Goal: Browse casually: Explore the website without a specific task or goal

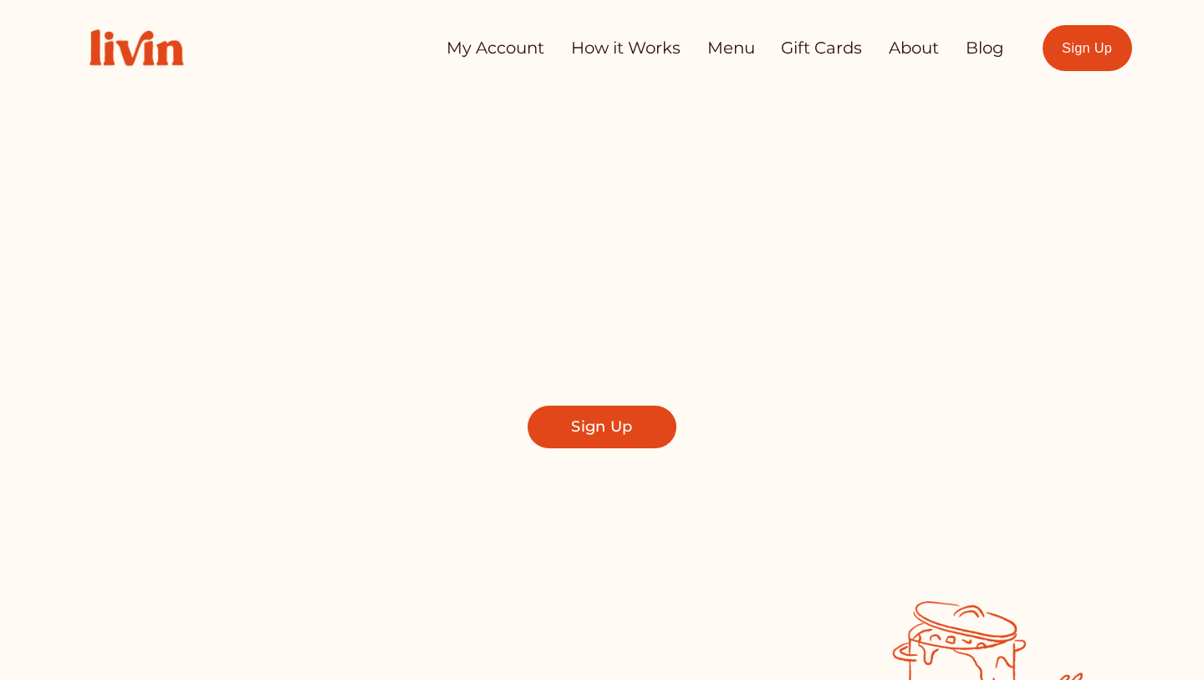
click at [727, 50] on link "Menu" at bounding box center [731, 48] width 48 height 33
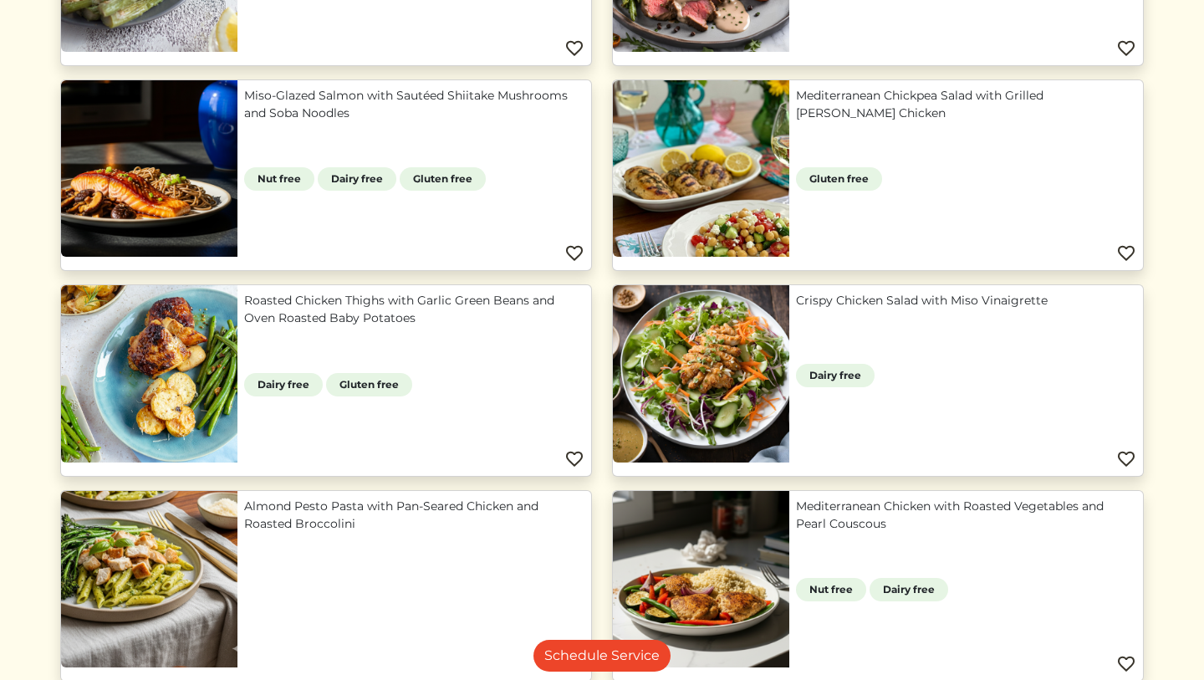
scroll to position [1089, 0]
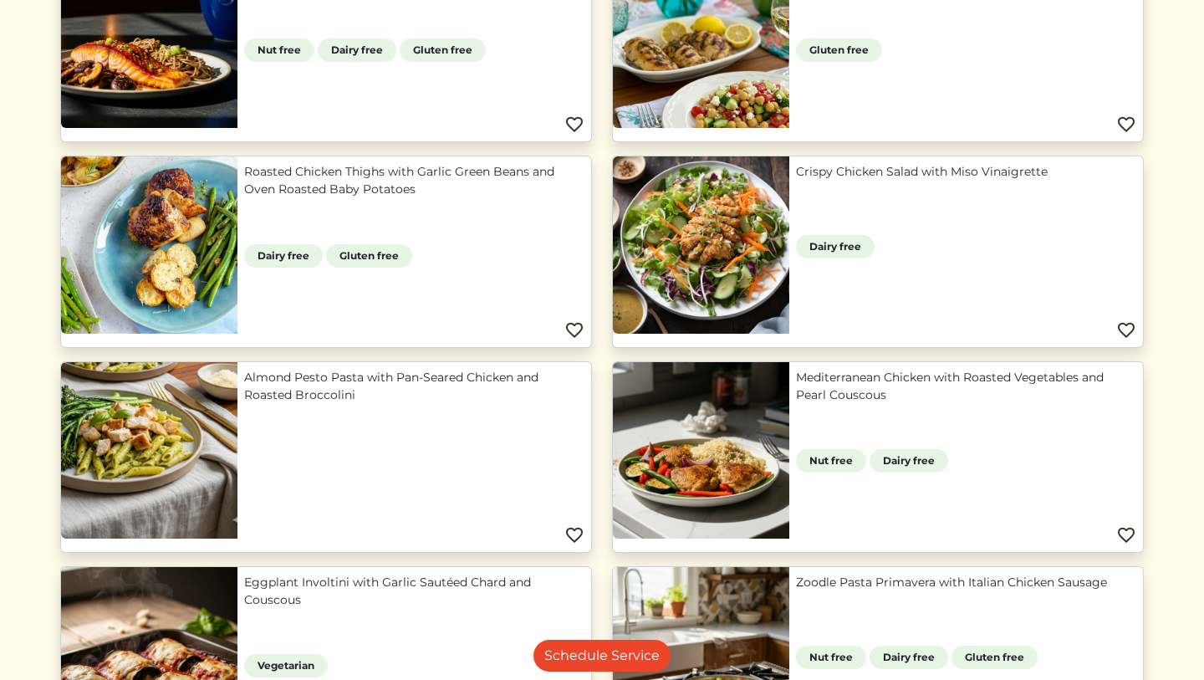
click at [512, 371] on link "Almond Pesto Pasta with Pan-Seared Chicken and Roasted Broccolini" at bounding box center [414, 386] width 340 height 35
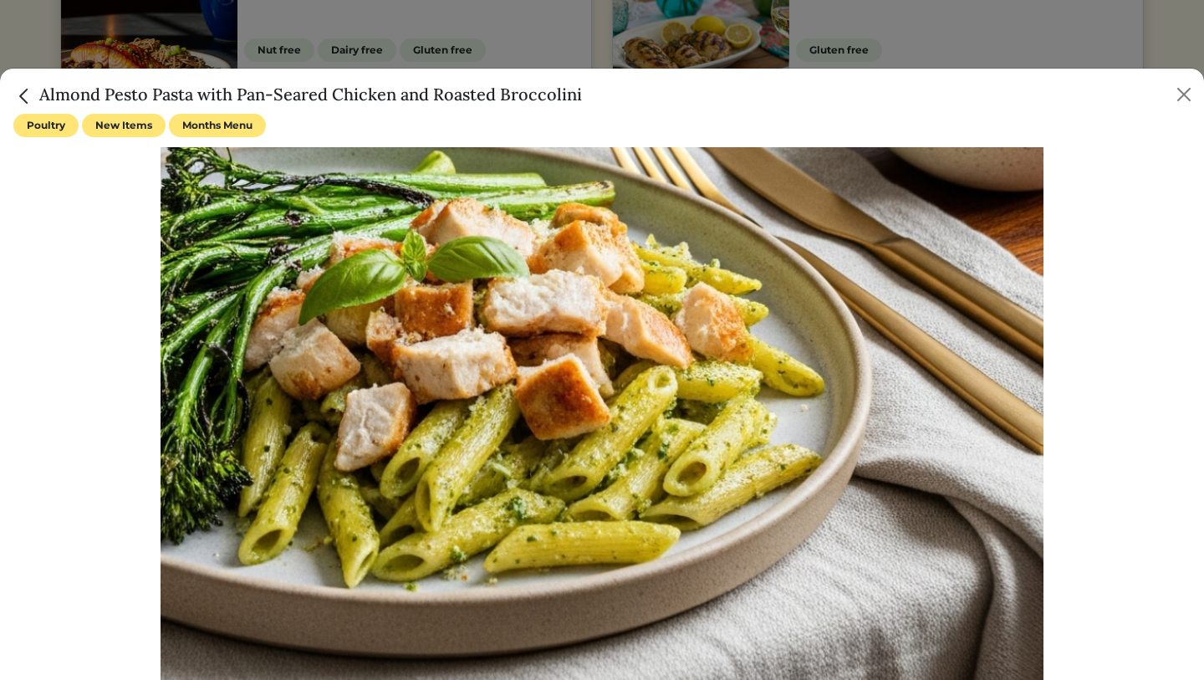
drag, startPoint x: 1139, startPoint y: 501, endPoint x: 1129, endPoint y: 679, distance: 178.3
click at [1130, 679] on div at bounding box center [601, 441] width 1177 height 588
drag, startPoint x: 1072, startPoint y: 559, endPoint x: 1048, endPoint y: 672, distance: 115.3
click at [1052, 679] on div at bounding box center [601, 441] width 1177 height 588
drag, startPoint x: 1078, startPoint y: 552, endPoint x: 1032, endPoint y: 679, distance: 135.4
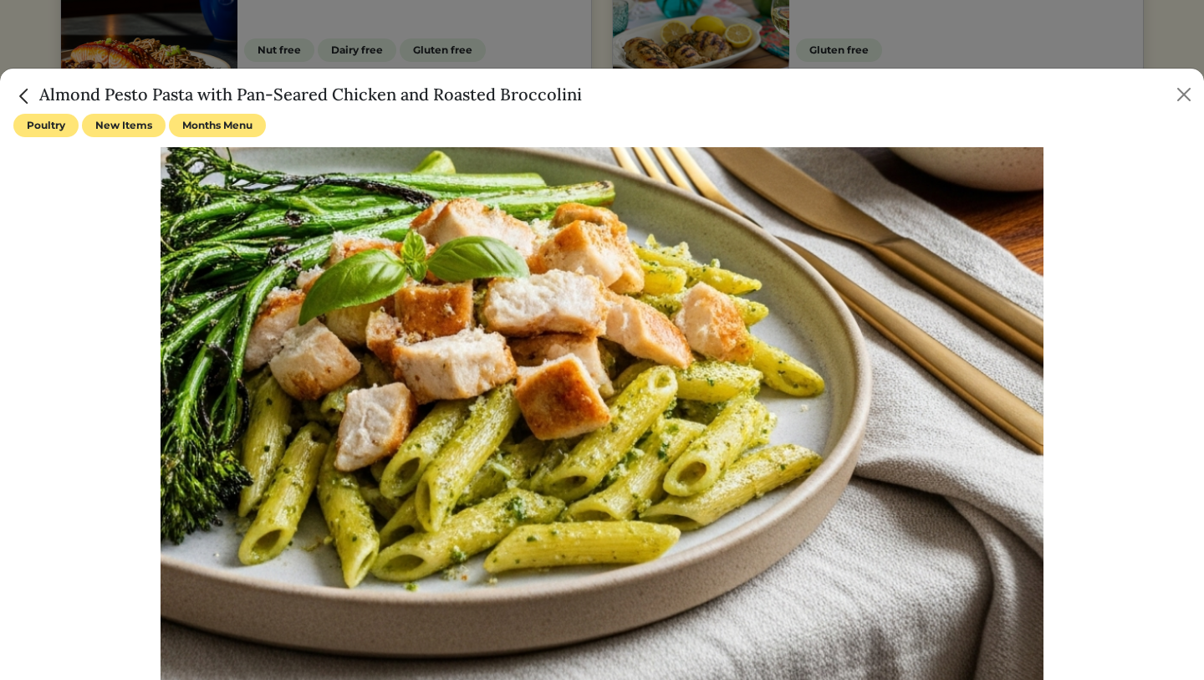
click at [1033, 679] on div at bounding box center [601, 441] width 1177 height 588
click at [906, 541] on img at bounding box center [601, 441] width 883 height 588
drag, startPoint x: 1093, startPoint y: 456, endPoint x: 1072, endPoint y: 677, distance: 221.6
click at [1075, 679] on div at bounding box center [601, 441] width 1177 height 588
click at [1179, 94] on button "Close" at bounding box center [1183, 94] width 27 height 27
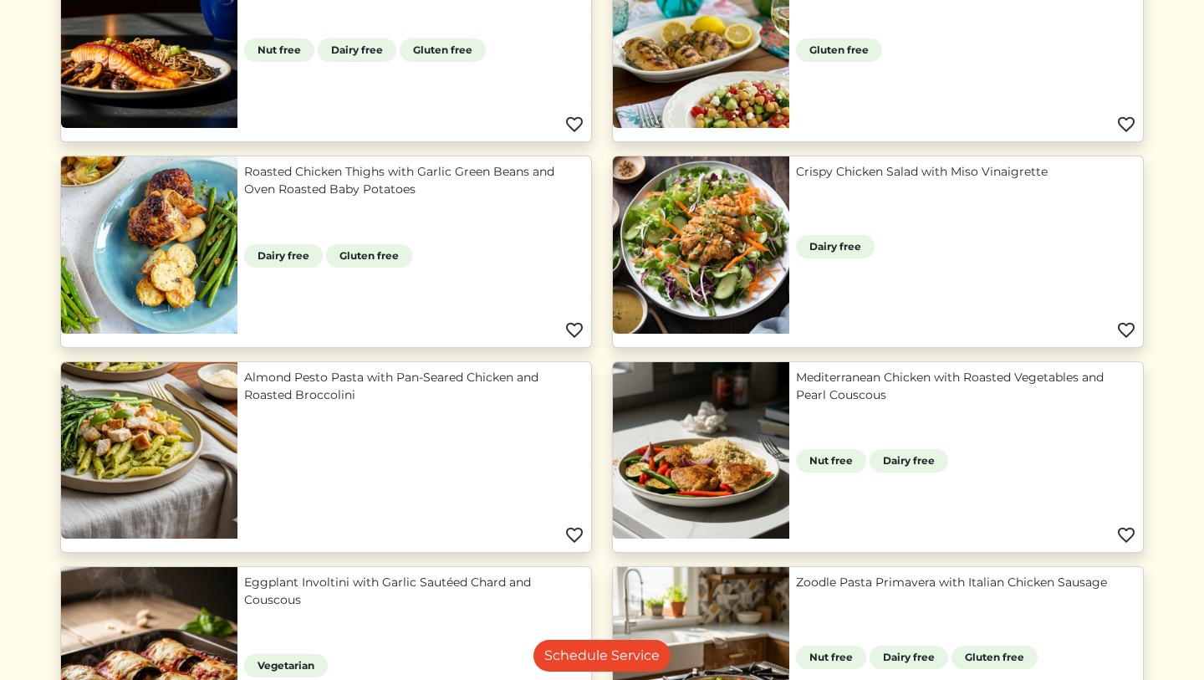
click at [474, 198] on link "Roasted Chicken Thighs with Garlic Green Beans and Oven Roasted Baby Potatoes" at bounding box center [414, 180] width 340 height 35
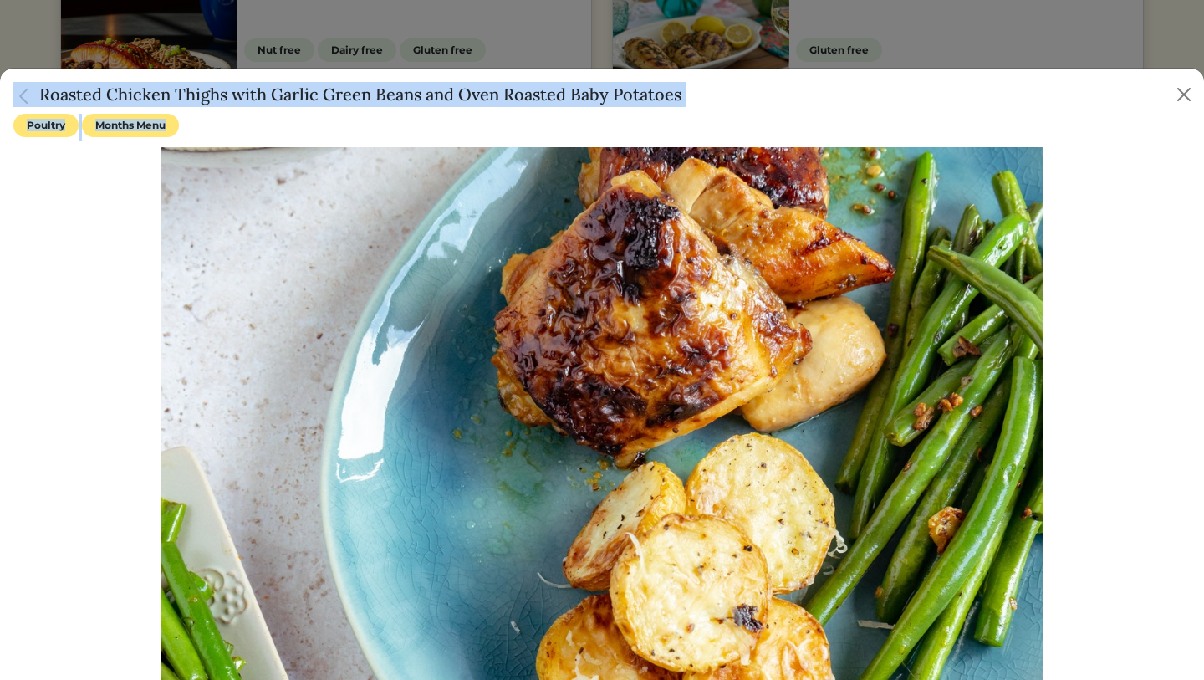
drag, startPoint x: 84, startPoint y: 79, endPoint x: 116, endPoint y: 679, distance: 601.1
click at [116, 679] on div "Roasted Chicken Thighs with Garlic Green Beans and Oven Roasted Baby Potatoes P…" at bounding box center [602, 374] width 1204 height 612
click at [115, 562] on div at bounding box center [601, 441] width 1177 height 588
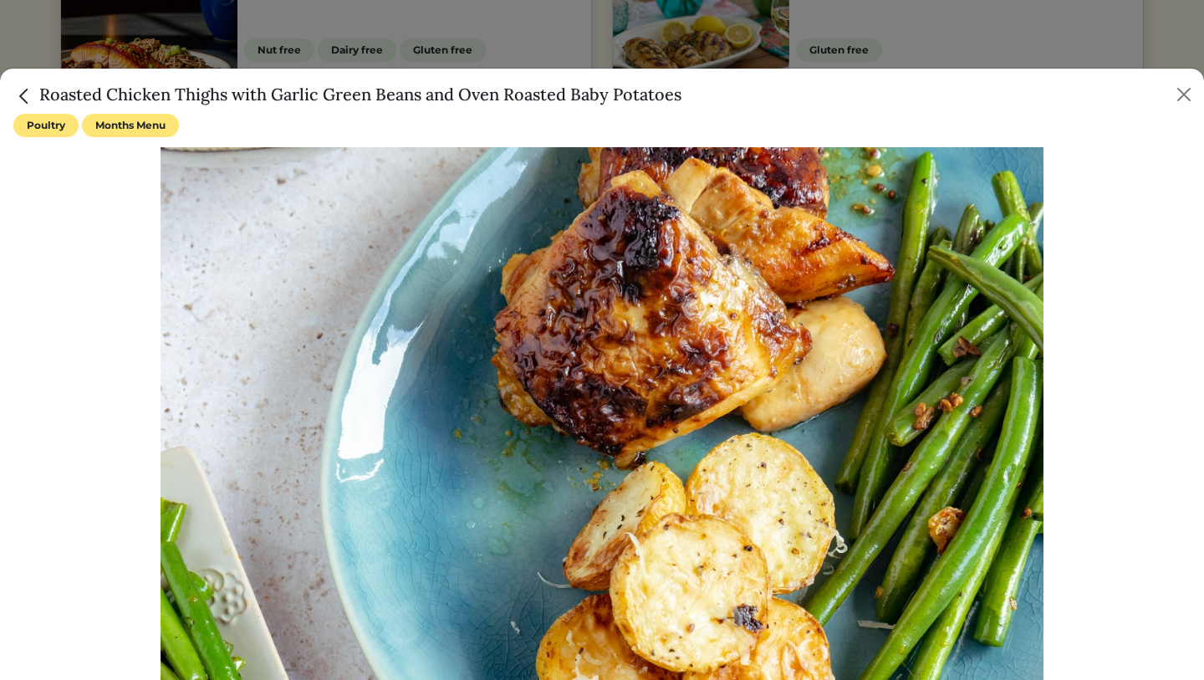
click at [127, 96] on h5 "Roasted Chicken Thighs with Garlic Green Beans and Oven Roasted Baby Potatoes" at bounding box center [347, 94] width 668 height 25
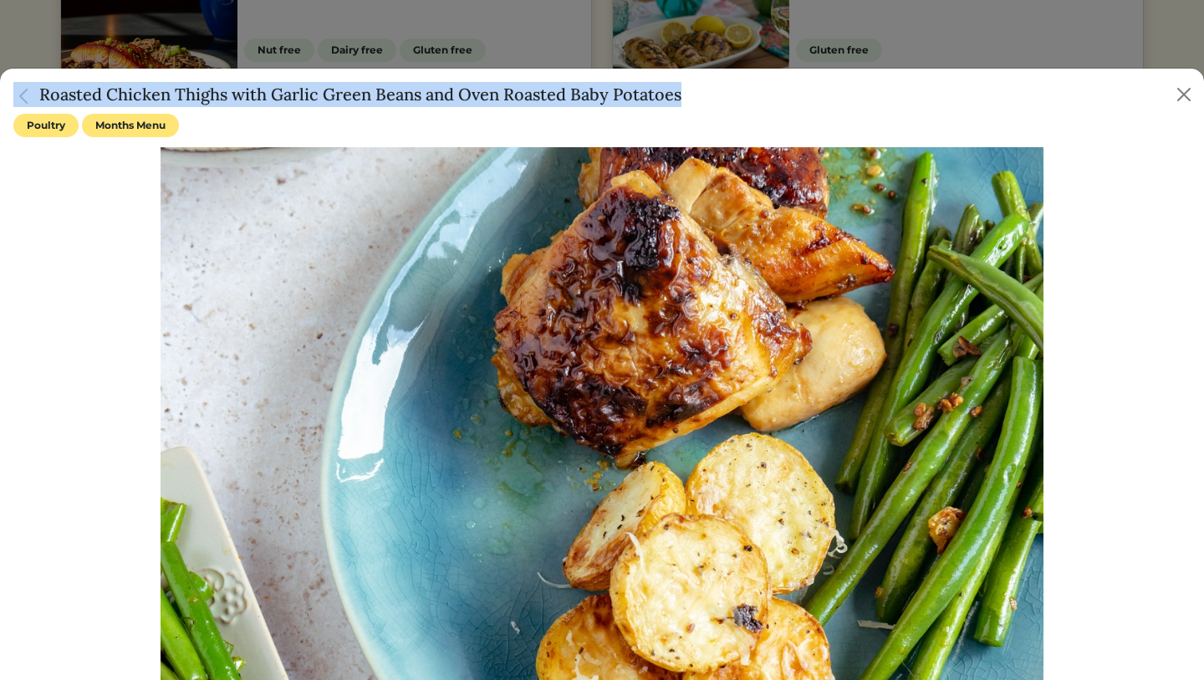
click at [127, 96] on h5 "Roasted Chicken Thighs with Garlic Green Beans and Oven Roasted Baby Potatoes" at bounding box center [347, 94] width 668 height 25
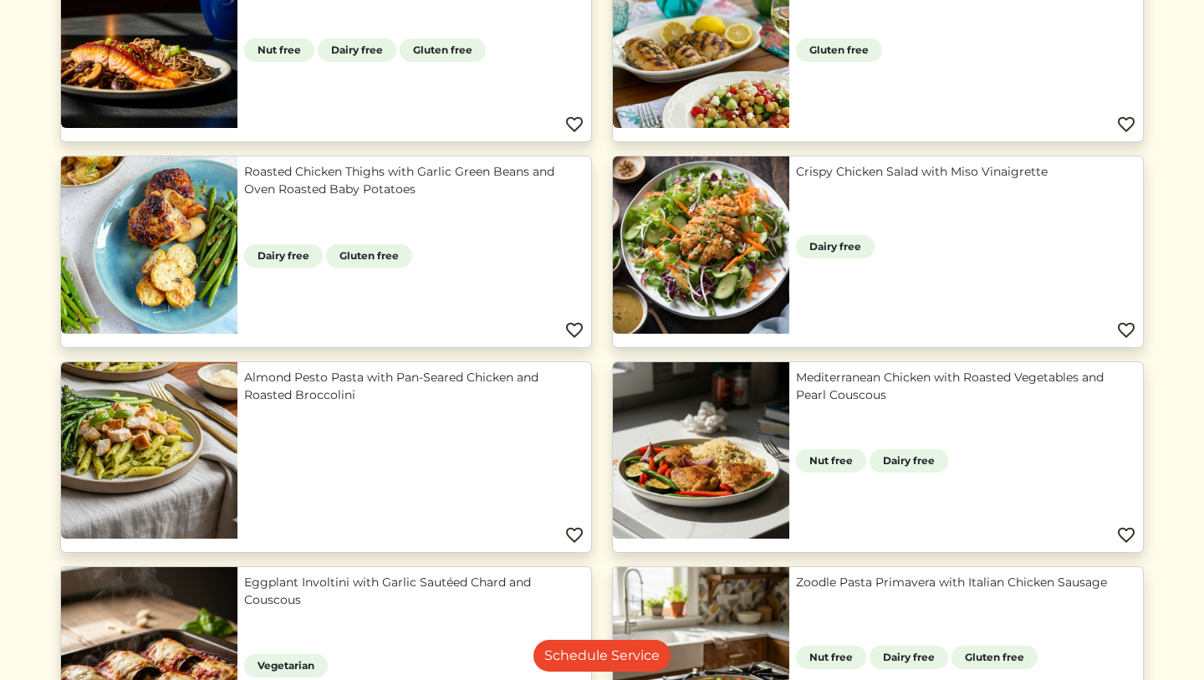
click at [551, 18] on div at bounding box center [602, 340] width 1204 height 680
click at [361, 404] on link "Almond Pesto Pasta with Pan-Seared Chicken and Roasted Broccolini" at bounding box center [414, 386] width 340 height 35
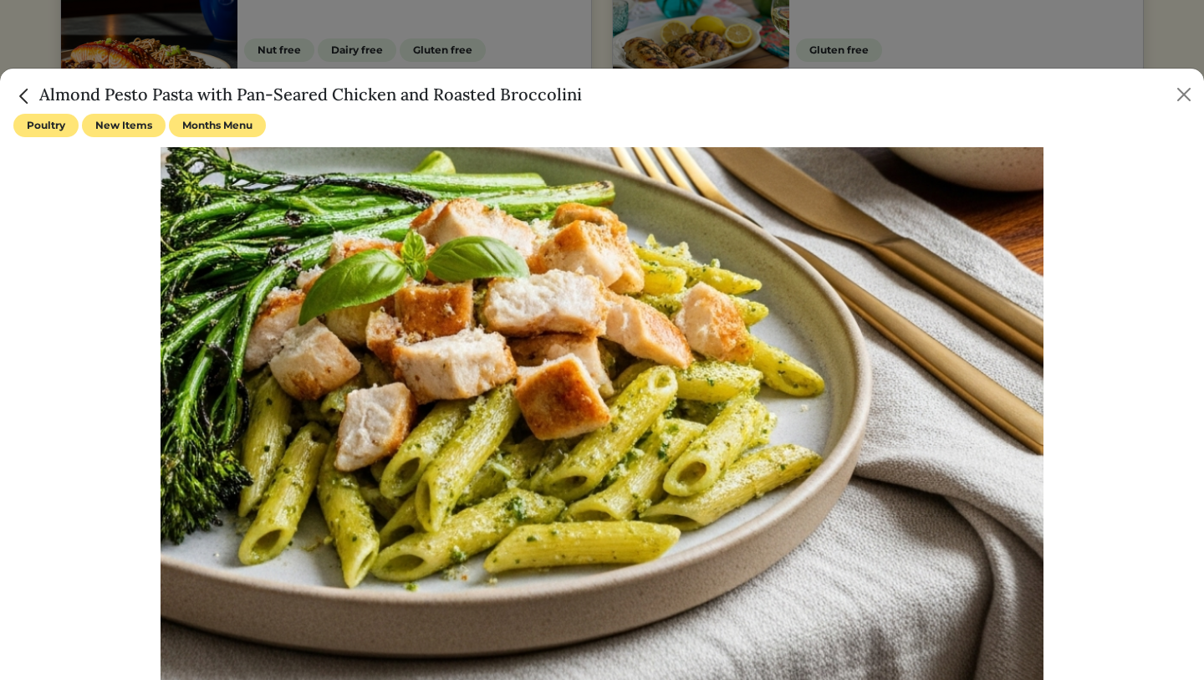
click at [488, 87] on h5 "Almond Pesto Pasta with Pan-Seared Chicken and Roasted Broccolini" at bounding box center [297, 94] width 568 height 25
click at [487, 87] on h5 "Almond Pesto Pasta with Pan-Seared Chicken and Roasted Broccolini" at bounding box center [297, 94] width 568 height 25
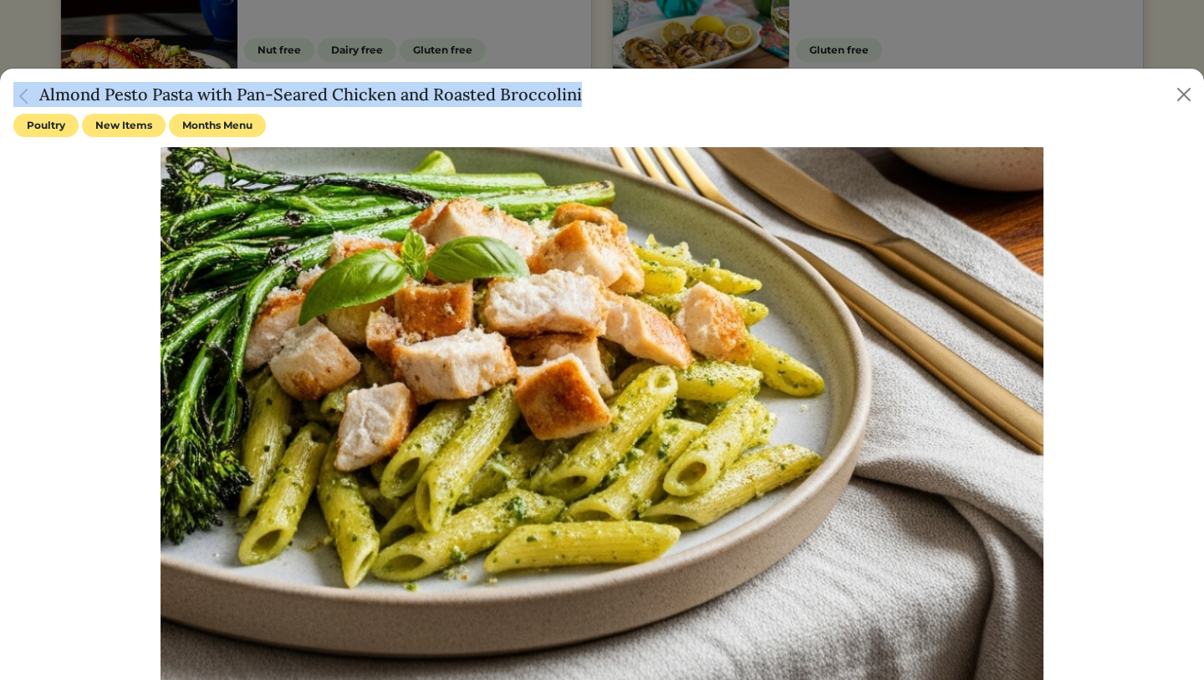
click at [487, 87] on h5 "Almond Pesto Pasta with Pan-Seared Chicken and Roasted Broccolini" at bounding box center [297, 94] width 568 height 25
copy div "Almond Pesto Pasta with Pan-Seared Chicken and Roasted Broccolini"
click at [518, 121] on div "Poultry New Items Months Menu" at bounding box center [601, 127] width 1177 height 27
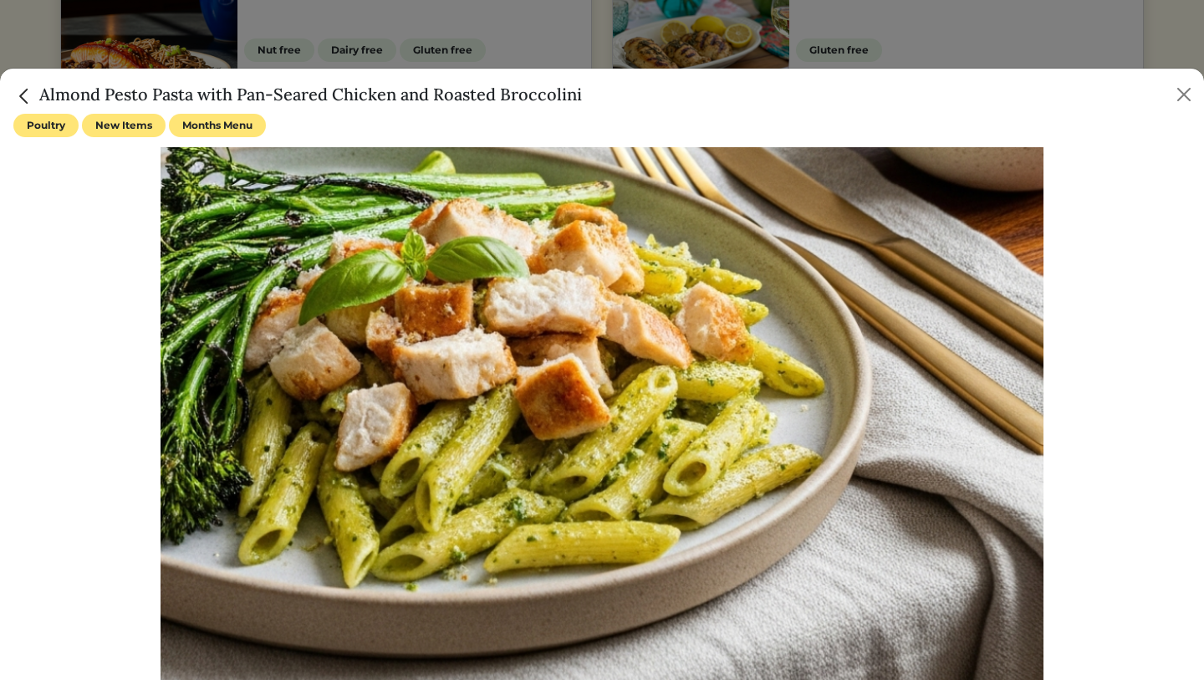
click at [631, 74] on div "Almond Pesto Pasta with Pan-Seared Chicken and Roasted Broccolini" at bounding box center [602, 91] width 1204 height 45
drag, startPoint x: 606, startPoint y: 93, endPoint x: 36, endPoint y: 94, distance: 570.1
click at [36, 94] on div "Almond Pesto Pasta with Pan-Seared Chicken and Roasted Broccolini" at bounding box center [602, 91] width 1204 height 45
copy h5 "Almond Pesto Pasta with Pan-Seared Chicken and Roasted Broccolini"
drag, startPoint x: 70, startPoint y: 94, endPoint x: 574, endPoint y: 1, distance: 512.5
